Goal: Information Seeking & Learning: Learn about a topic

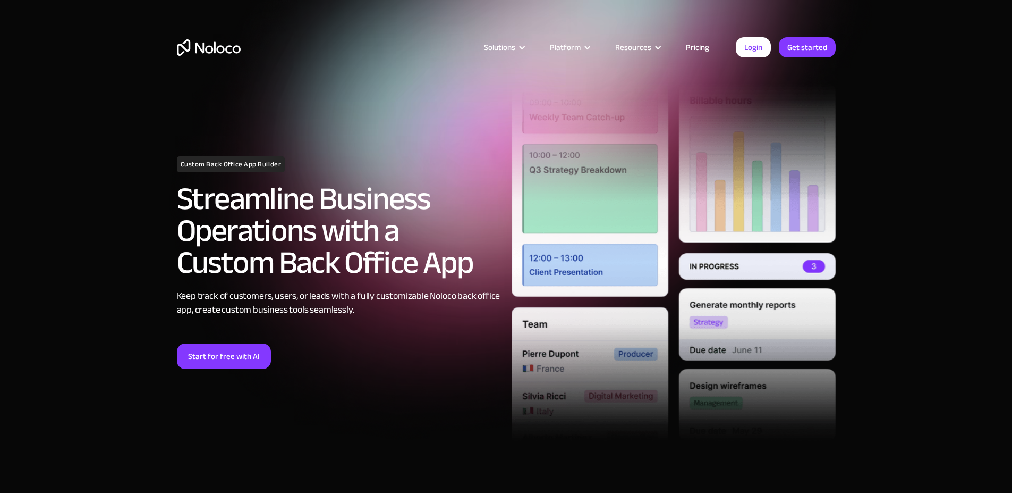
click at [705, 49] on link "Pricing" at bounding box center [698, 47] width 50 height 14
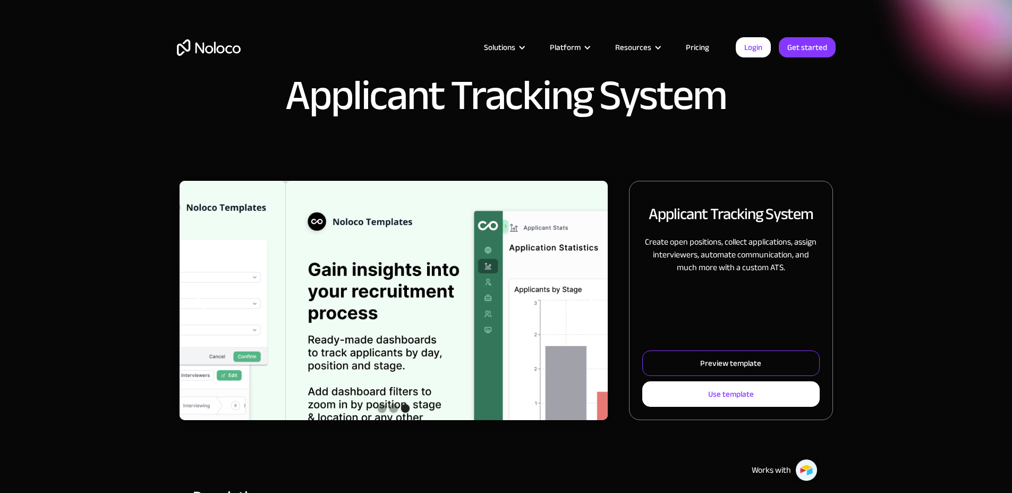
click at [700, 370] on div "Preview template" at bounding box center [730, 363] width 61 height 14
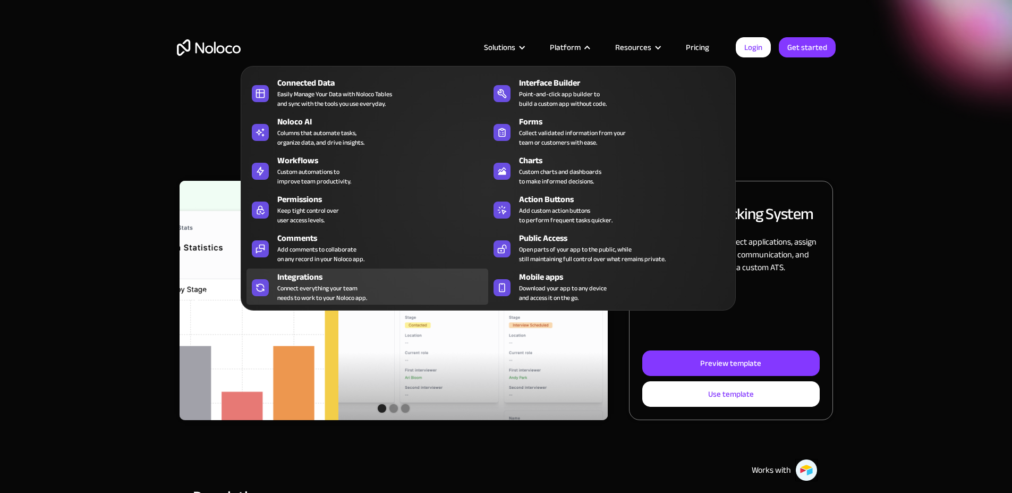
click at [337, 290] on div "Connect everything your team needs to work to your Noloco app." at bounding box center [322, 292] width 90 height 19
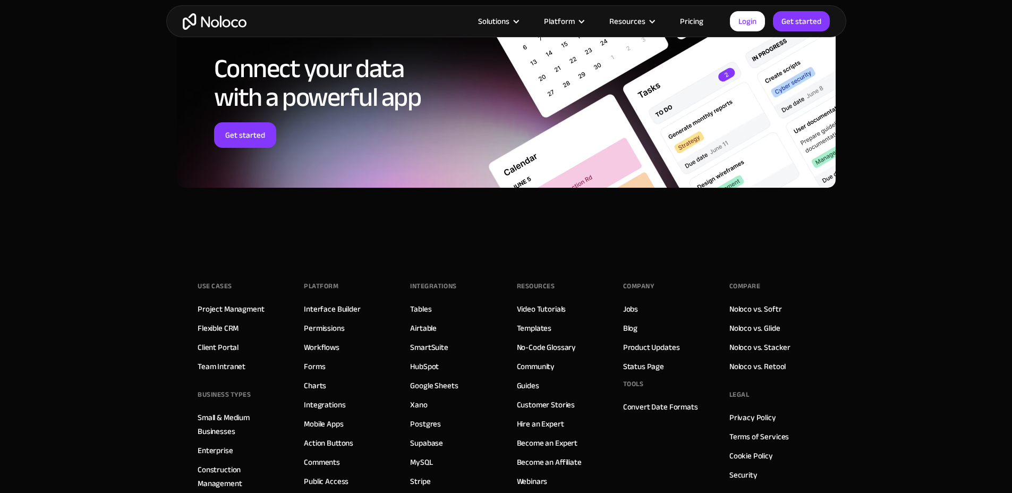
scroll to position [1670, 0]
